Goal: Task Accomplishment & Management: Manage account settings

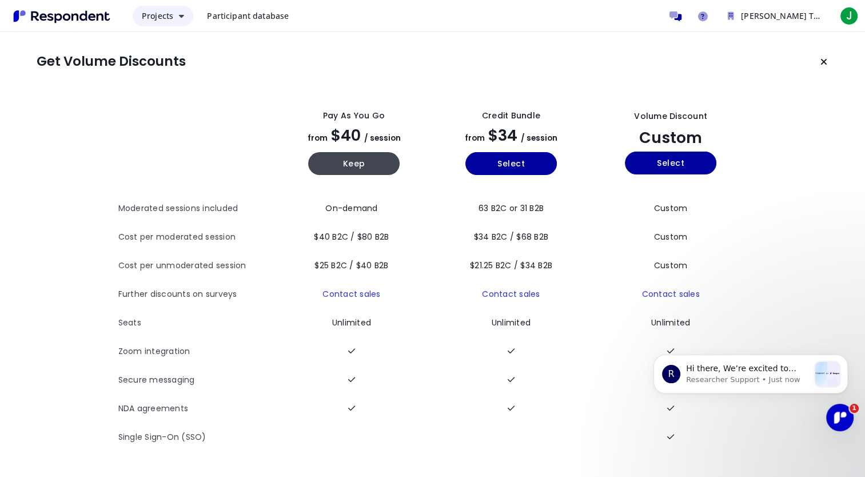
click at [180, 17] on icon "Main navigation" at bounding box center [181, 16] width 5 height 8
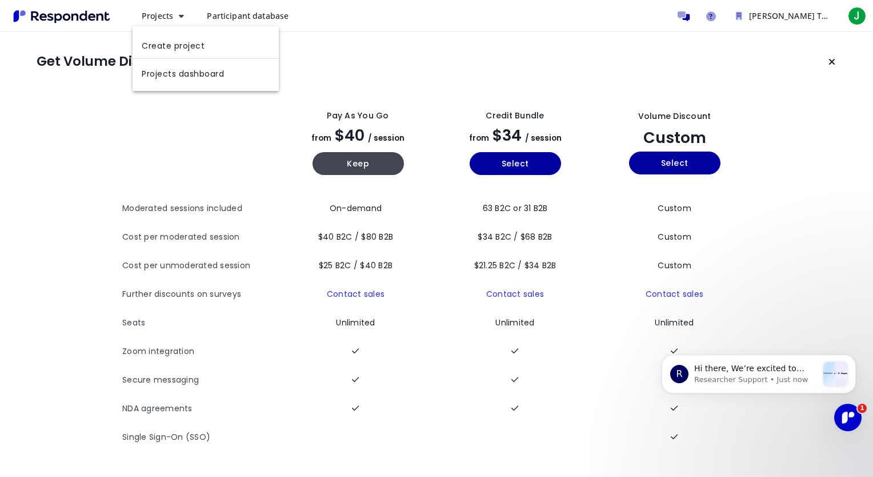
click at [252, 19] on md-backdrop at bounding box center [436, 238] width 873 height 477
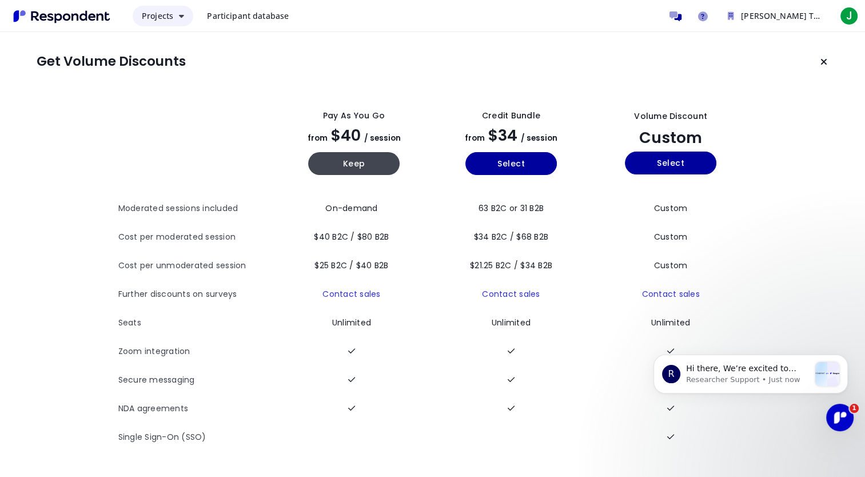
click at [171, 21] on span "Projects" at bounding box center [157, 15] width 31 height 11
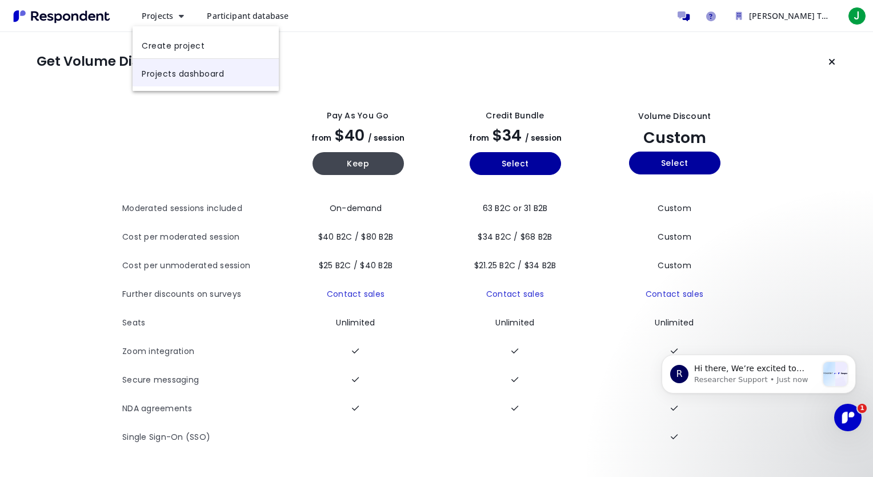
click at [210, 74] on link "Projects dashboard" at bounding box center [206, 72] width 146 height 27
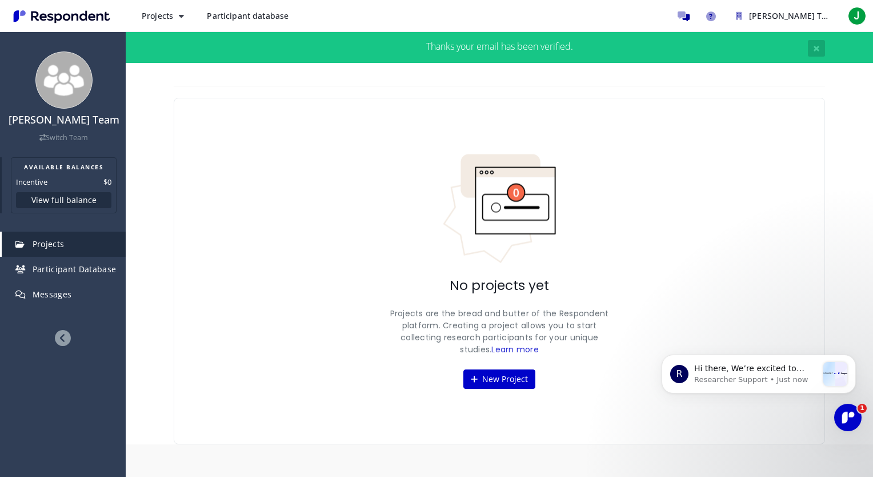
click at [67, 208] on button "View full balance" at bounding box center [63, 200] width 95 height 16
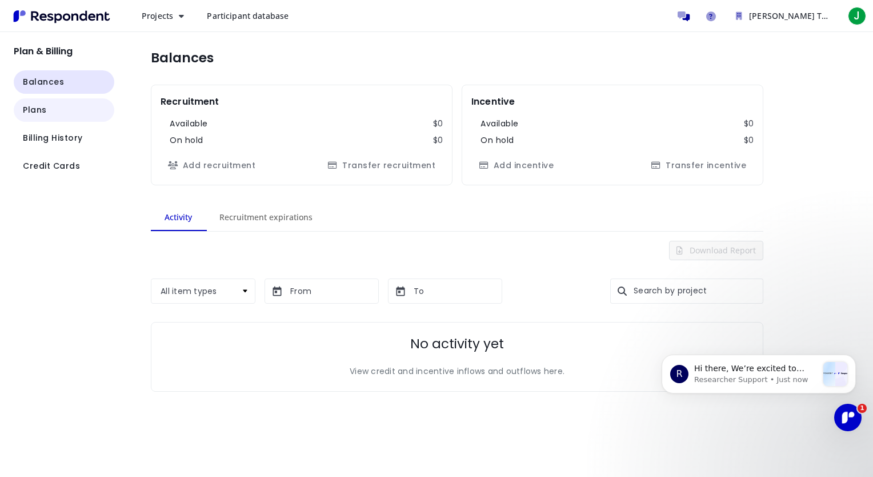
click at [46, 113] on button "Plans" at bounding box center [64, 109] width 101 height 23
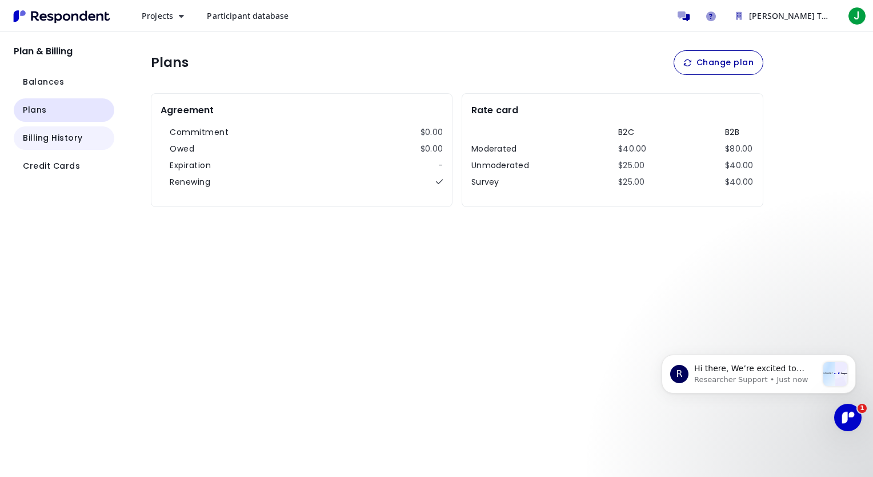
click at [78, 141] on span "Billing History" at bounding box center [53, 138] width 60 height 12
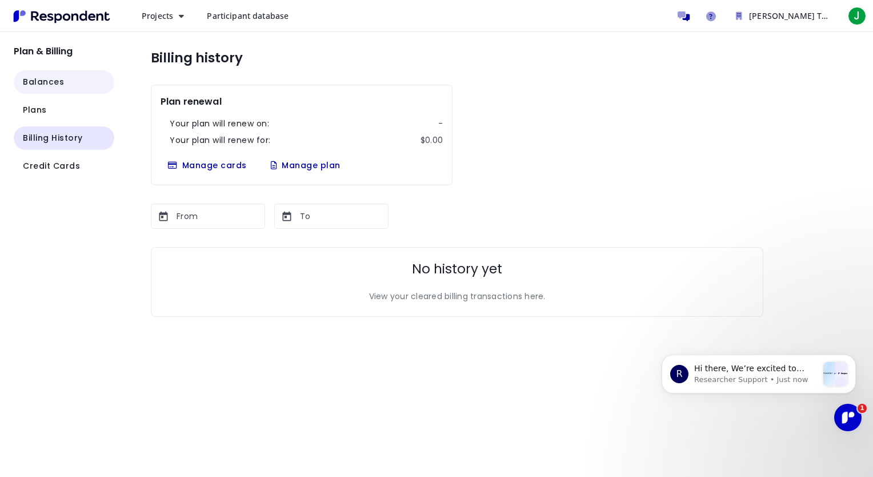
click at [45, 87] on span "Balances" at bounding box center [43, 82] width 41 height 12
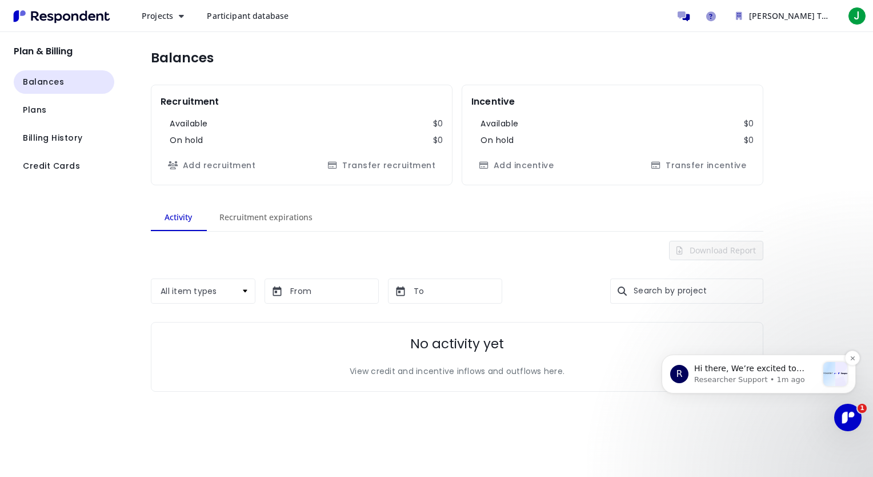
click at [749, 378] on p "Researcher Support • 1m ago" at bounding box center [755, 379] width 123 height 10
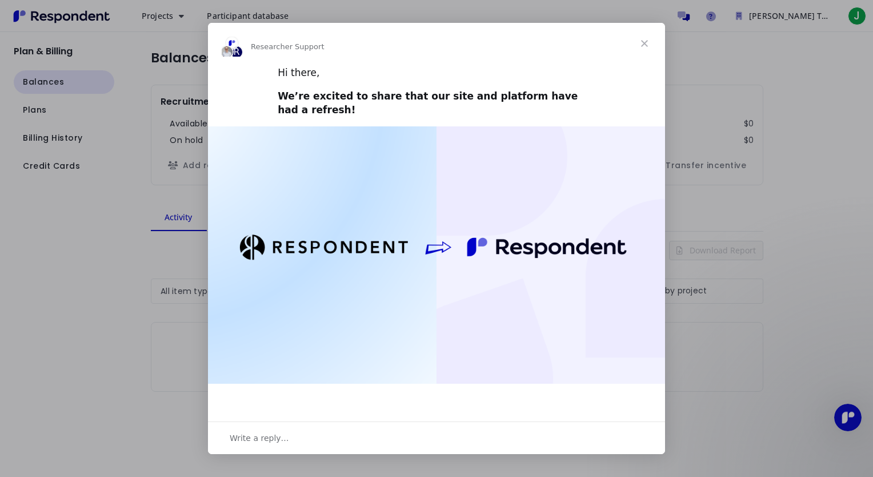
click at [640, 41] on span "Close" at bounding box center [644, 43] width 41 height 41
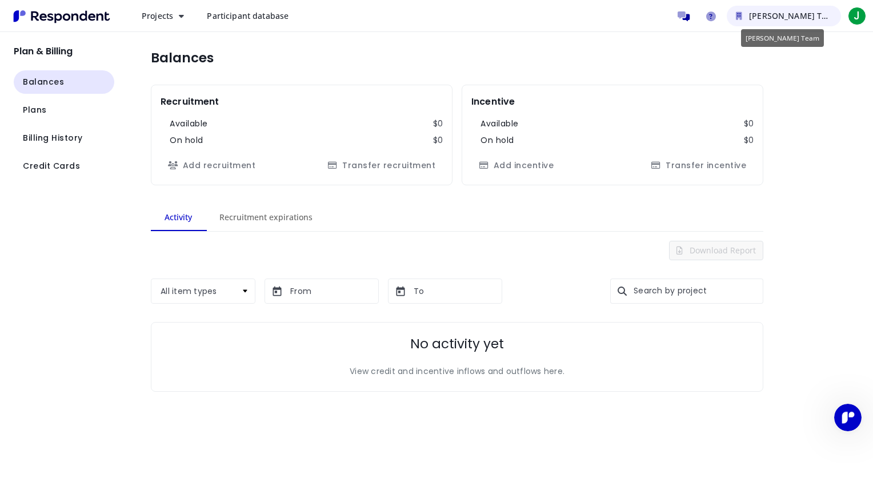
click at [765, 17] on span "[PERSON_NAME] Team" at bounding box center [794, 15] width 90 height 11
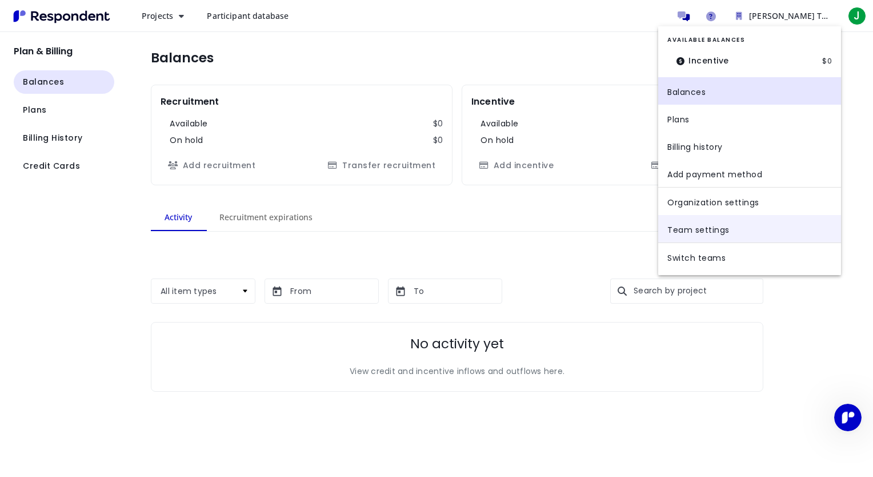
click at [694, 225] on link "Team settings" at bounding box center [749, 228] width 183 height 27
